Goal: Check status: Check status

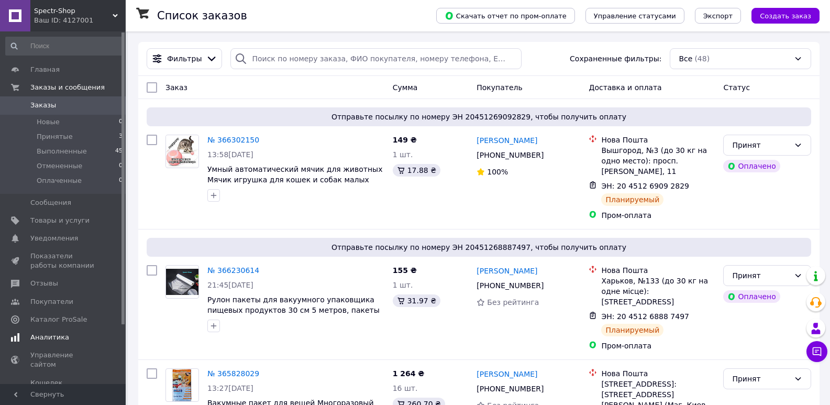
click at [51, 338] on span "Аналитика" at bounding box center [49, 337] width 39 height 9
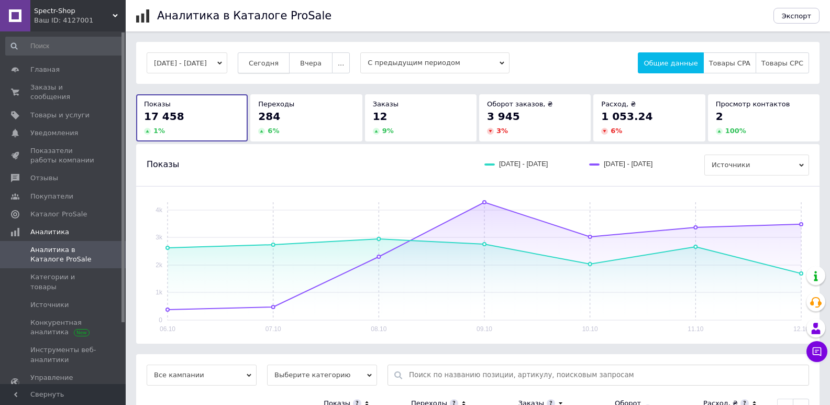
click at [279, 63] on span "Сегодня" at bounding box center [264, 63] width 30 height 8
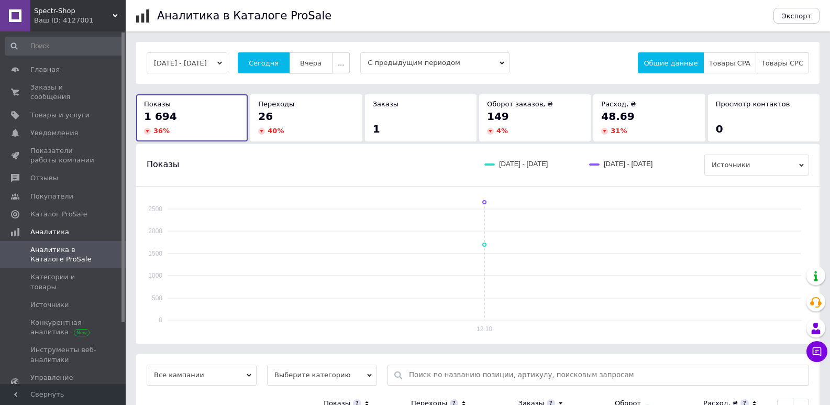
click at [322, 63] on span "Вчера" at bounding box center [310, 63] width 21 height 8
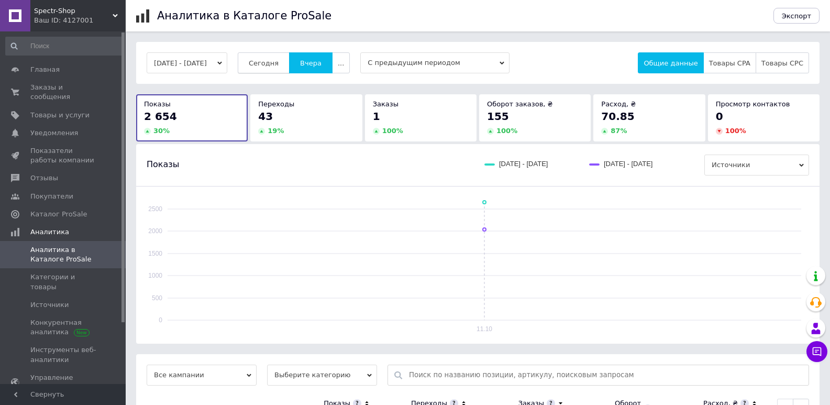
click at [279, 62] on span "Сегодня" at bounding box center [264, 63] width 30 height 8
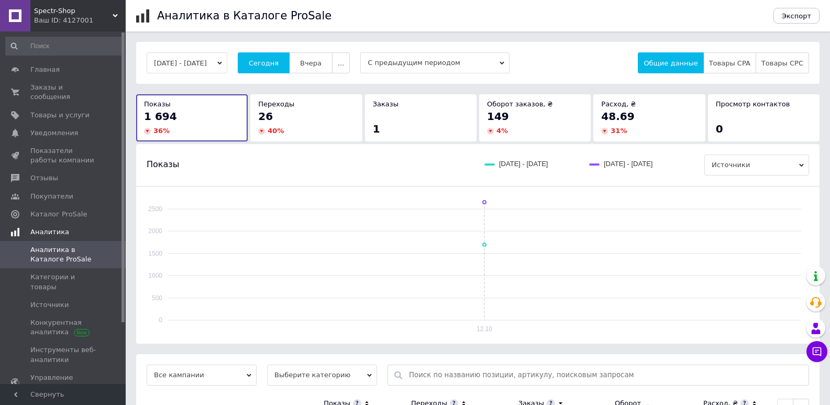
click at [59, 228] on link "Аналитика" at bounding box center [64, 232] width 129 height 18
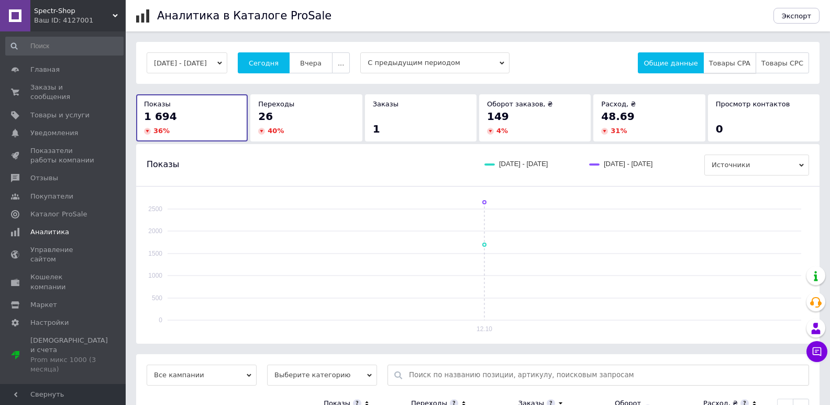
click at [746, 63] on span "Товары CPA" at bounding box center [729, 63] width 41 height 8
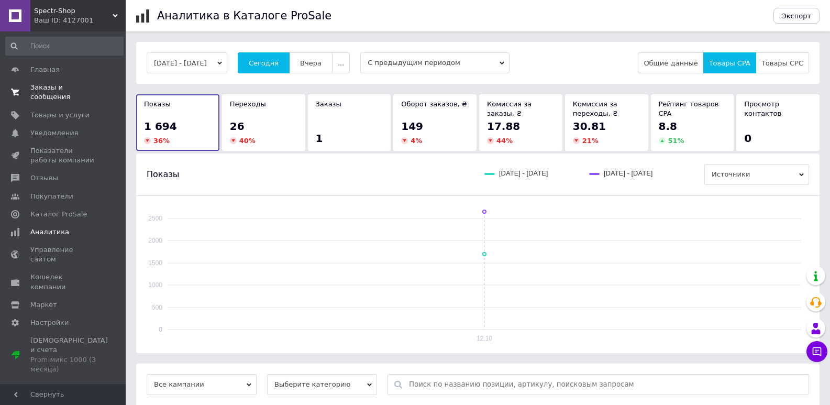
drag, startPoint x: 64, startPoint y: 87, endPoint x: 72, endPoint y: 91, distance: 9.4
click at [64, 87] on span "Заказы и сообщения" at bounding box center [63, 92] width 67 height 19
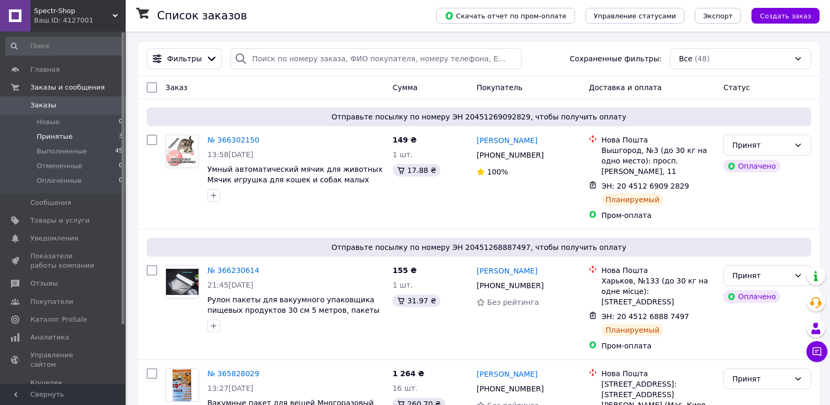
click at [48, 131] on li "Принятые 3" at bounding box center [64, 136] width 129 height 15
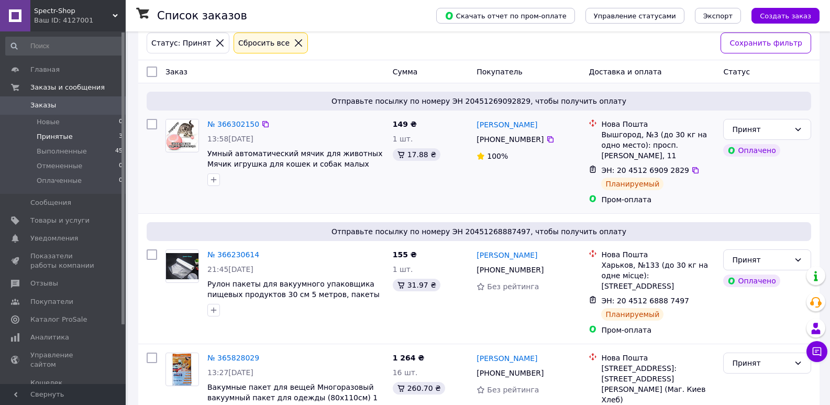
scroll to position [92, 0]
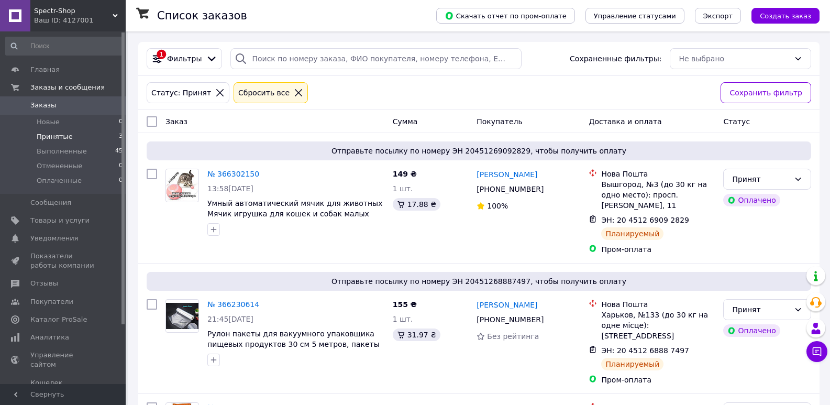
click at [33, 106] on span "Заказы" at bounding box center [43, 105] width 26 height 9
